Goal: Check status: Check status

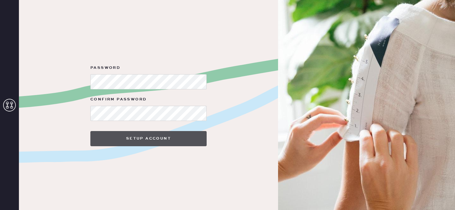
click at [165, 139] on button "Setup Account" at bounding box center [148, 138] width 116 height 15
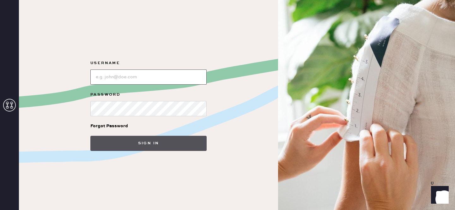
type input "[EMAIL_ADDRESS][DOMAIN_NAME]"
click at [145, 143] on button "Sign in" at bounding box center [148, 143] width 116 height 15
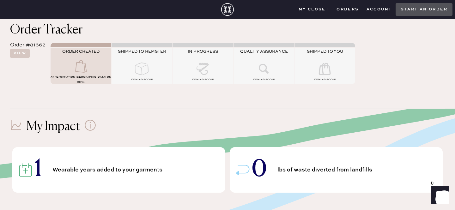
scroll to position [57, 0]
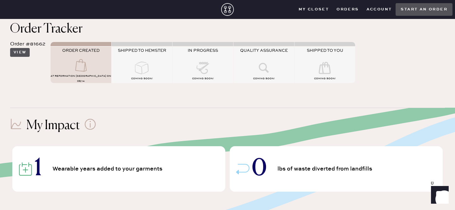
click at [19, 54] on button "View" at bounding box center [20, 52] width 20 height 9
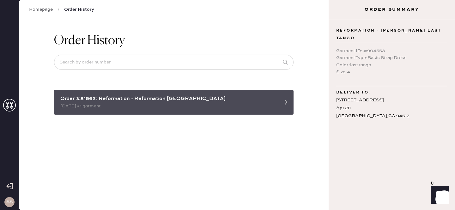
click at [240, 103] on div "[DATE] • 1 garment" at bounding box center [168, 106] width 216 height 7
click at [269, 98] on div "Order #81662: Reformation - Reformation [GEOGRAPHIC_DATA]" at bounding box center [168, 99] width 216 height 8
click at [271, 104] on div "[DATE] • 1 garment" at bounding box center [168, 106] width 216 height 7
click at [274, 105] on div "[DATE] • 1 garment" at bounding box center [168, 106] width 216 height 7
click at [265, 110] on div "Order #81662: Reformation - Reformation [GEOGRAPHIC_DATA] [DATE] • 1 garment" at bounding box center [174, 102] width 240 height 25
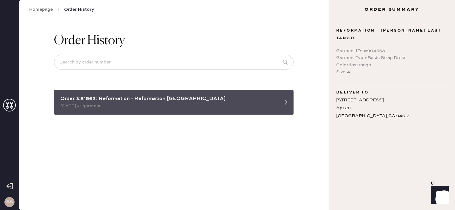
click at [284, 101] on icon at bounding box center [286, 102] width 13 height 13
click at [168, 105] on div "[DATE] • 1 garment" at bounding box center [168, 106] width 216 height 7
click at [133, 97] on div "Order #81662: Reformation - Reformation [GEOGRAPHIC_DATA]" at bounding box center [168, 99] width 216 height 8
click at [88, 97] on div "Order #81662: Reformation - Reformation [GEOGRAPHIC_DATA]" at bounding box center [168, 99] width 216 height 8
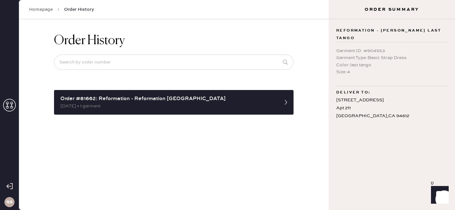
click at [39, 8] on link "Homepage" at bounding box center [41, 9] width 24 height 6
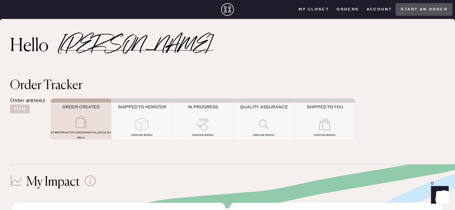
click at [352, 7] on button "Orders" at bounding box center [348, 9] width 30 height 9
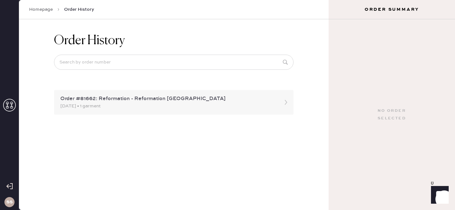
click at [257, 103] on div "[DATE] • 1 garment" at bounding box center [168, 106] width 216 height 7
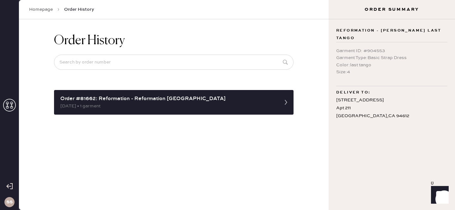
click at [38, 5] on div "Homepage Order History" at bounding box center [174, 9] width 310 height 19
click at [42, 12] on link "Homepage" at bounding box center [41, 9] width 24 height 6
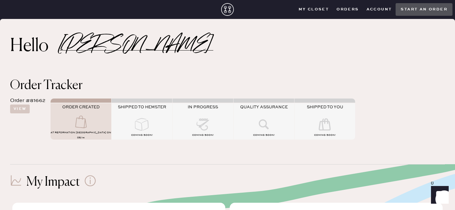
click at [378, 9] on button "Account" at bounding box center [379, 9] width 33 height 9
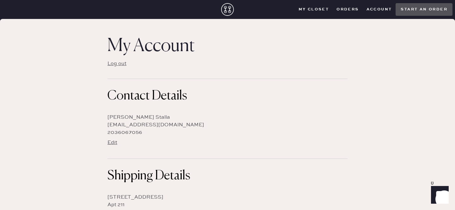
click at [372, 8] on button "Account" at bounding box center [379, 9] width 33 height 9
click at [337, 8] on button "Orders" at bounding box center [348, 9] width 30 height 9
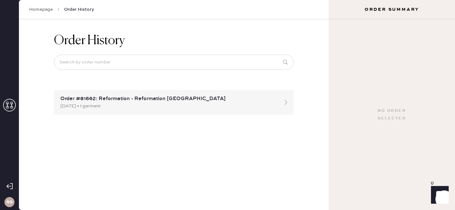
click at [36, 9] on link "Homepage" at bounding box center [41, 9] width 24 height 6
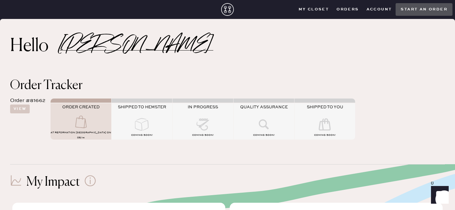
click at [316, 9] on closet "My Closet" at bounding box center [314, 9] width 38 height 9
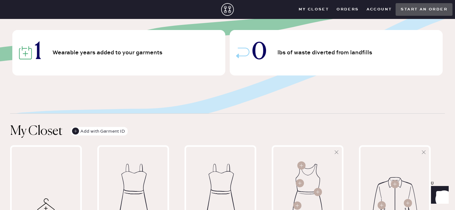
scroll to position [177, 0]
